Goal: Complete application form

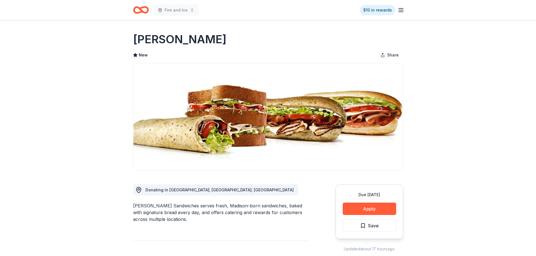
drag, startPoint x: 179, startPoint y: 44, endPoint x: 128, endPoint y: 39, distance: 51.2
drag, startPoint x: 131, startPoint y: 37, endPoint x: 170, endPoint y: 39, distance: 38.9
click at [210, 82] on button "Apply" at bounding box center [369, 209] width 53 height 12
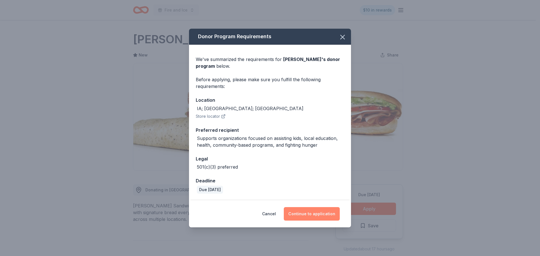
click at [210, 82] on button "Continue to application" at bounding box center [312, 214] width 56 height 14
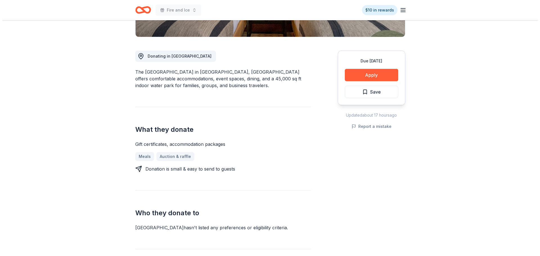
scroll to position [141, 0]
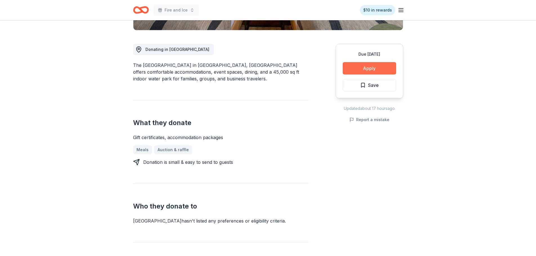
click at [210, 68] on button "Apply" at bounding box center [369, 68] width 53 height 12
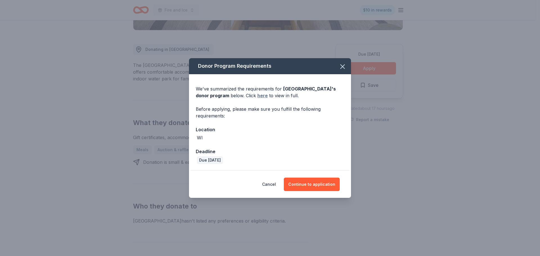
click at [210, 82] on link "here" at bounding box center [262, 95] width 10 height 7
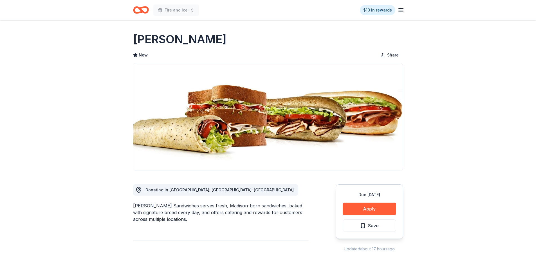
click at [362, 208] on button "Apply" at bounding box center [369, 209] width 53 height 12
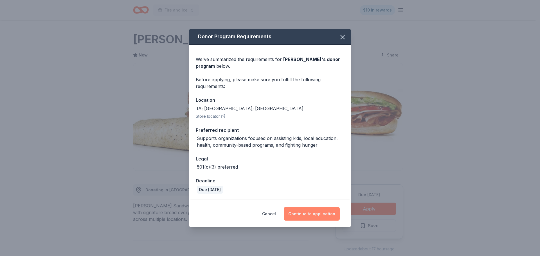
click at [315, 212] on button "Continue to application" at bounding box center [312, 214] width 56 height 14
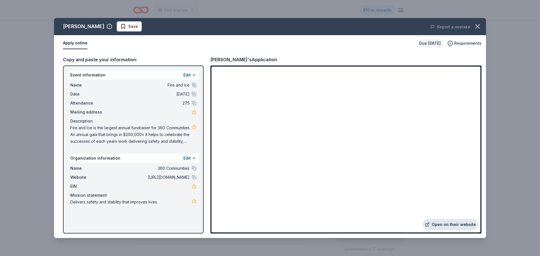
click at [455, 222] on link "Open on their website" at bounding box center [450, 224] width 55 height 11
